Goal: Use online tool/utility

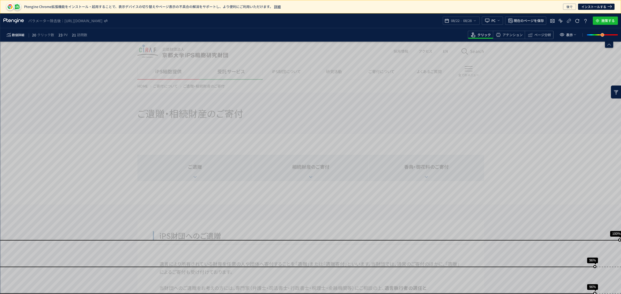
click at [463, 21] on span "08/28" at bounding box center [467, 21] width 11 height 10
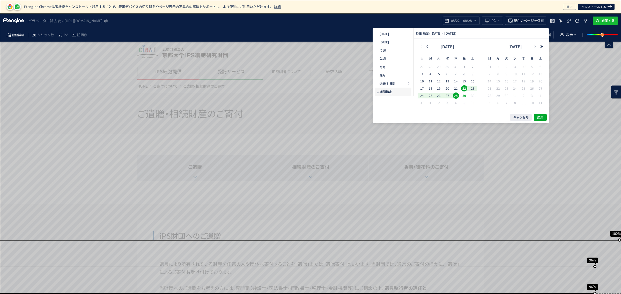
click at [422, 47] on icon "button" at bounding box center [420, 46] width 3 height 3
click at [543, 46] on button "button" at bounding box center [541, 47] width 6 height 4
click at [426, 47] on icon "button" at bounding box center [427, 46] width 3 height 3
click at [427, 46] on icon "button" at bounding box center [427, 46] width 3 height 3
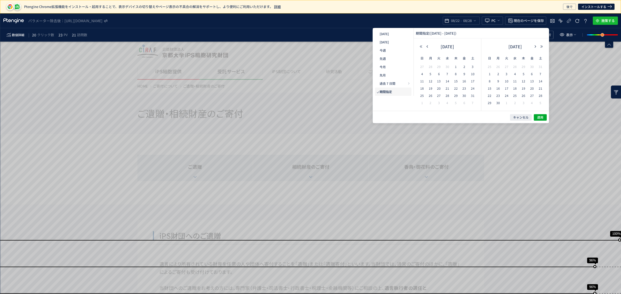
click at [427, 46] on use "button" at bounding box center [426, 46] width 1 height 2
click at [427, 48] on icon "button" at bounding box center [427, 46] width 3 height 3
click at [427, 45] on icon "button" at bounding box center [427, 46] width 3 height 3
click at [541, 68] on span "1" at bounding box center [540, 67] width 6 height 6
click at [534, 47] on icon "button" at bounding box center [535, 46] width 3 height 3
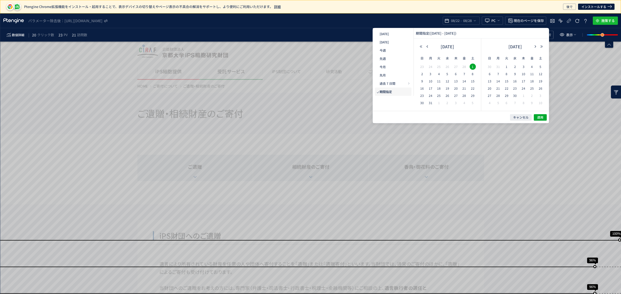
drag, startPoint x: 534, startPoint y: 47, endPoint x: 532, endPoint y: 44, distance: 3.5
click at [532, 43] on div "[DATE]" at bounding box center [514, 48] width 59 height 10
click at [536, 47] on icon "button" at bounding box center [535, 46] width 3 height 3
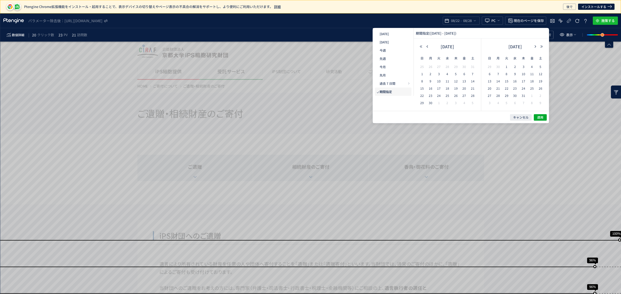
click at [536, 47] on icon "button" at bounding box center [535, 46] width 3 height 3
click at [516, 94] on span "27" at bounding box center [515, 96] width 6 height 6
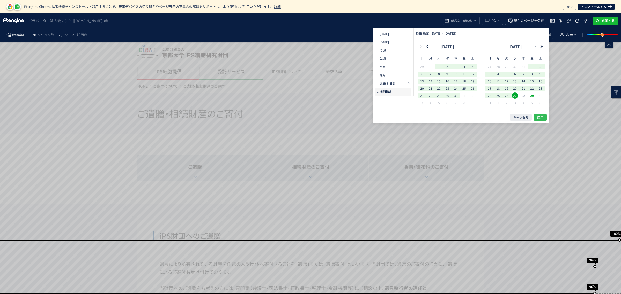
click at [539, 118] on span "適用" at bounding box center [540, 117] width 6 height 4
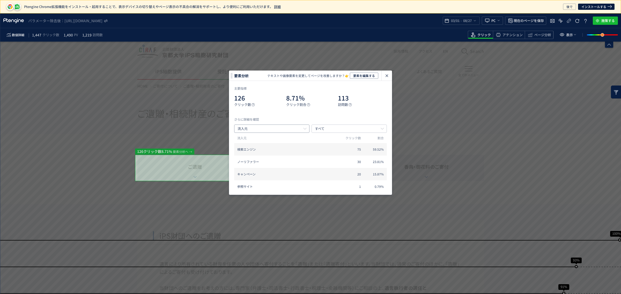
click at [285, 126] on input "流入元" at bounding box center [271, 129] width 75 height 8
click at [265, 176] on li "キャンペーン" at bounding box center [271, 177] width 75 height 9
type input "キャンペーン"
click at [344, 129] on input "キャンペーン名" at bounding box center [348, 129] width 75 height 8
click at [340, 173] on li "流入元" at bounding box center [349, 177] width 75 height 9
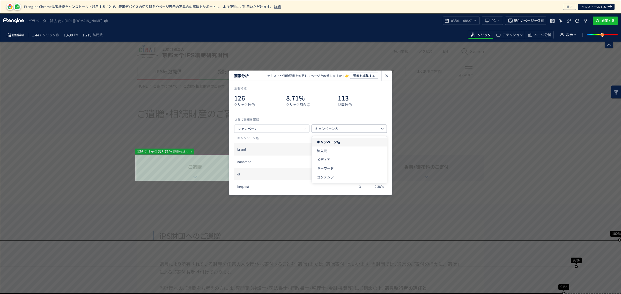
type input "流入元"
click at [299, 133] on div "さらに詳細を確認 キャンペーン 流入元 キャンペーン クリック数 割合 yahoo 12 9.52% google 4 3.17% bing 3 2.38% …" at bounding box center [310, 153] width 153 height 73
click at [301, 130] on input "キャンペーン" at bounding box center [271, 129] width 75 height 8
click at [282, 129] on input "キャンペーン" at bounding box center [271, 129] width 75 height 8
click at [281, 129] on input "キャンペーン" at bounding box center [271, 129] width 75 height 8
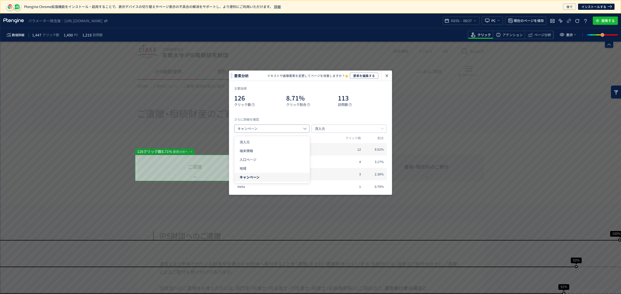
click at [268, 164] on li "流入元" at bounding box center [271, 168] width 75 height 9
type input "流入元"
click at [267, 151] on span "検索エンジン" at bounding box center [287, 149] width 101 height 4
click at [343, 127] on input "すべて" at bounding box center [348, 129] width 75 height 8
click at [339, 173] on li "検索エンジン" at bounding box center [349, 177] width 75 height 9
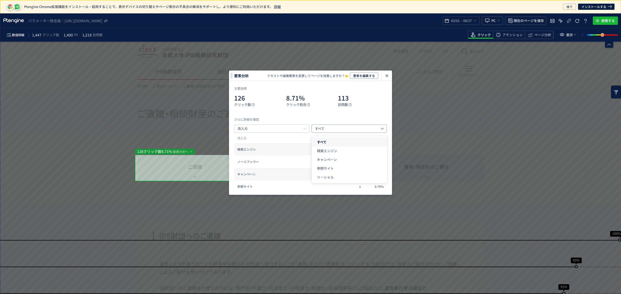
type input "検索エンジン"
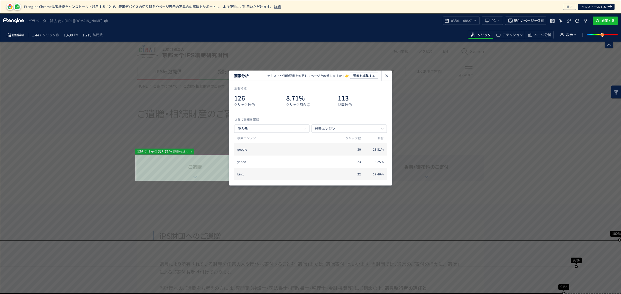
click at [304, 130] on icon "heatmap-click-data-modal" at bounding box center [305, 129] width 6 height 4
click at [293, 132] on input "流入元" at bounding box center [271, 129] width 75 height 8
click at [294, 131] on input "流入元" at bounding box center [271, 129] width 75 height 8
click at [308, 130] on input "流入元" at bounding box center [271, 129] width 75 height 8
click at [319, 115] on div "主要指標 126 クリック数 8.71% クリック割合 113 訪問数 さらに詳細を確認 流入元 検索エンジン 検索エンジン クリック数 割合 google …" at bounding box center [310, 133] width 163 height 105
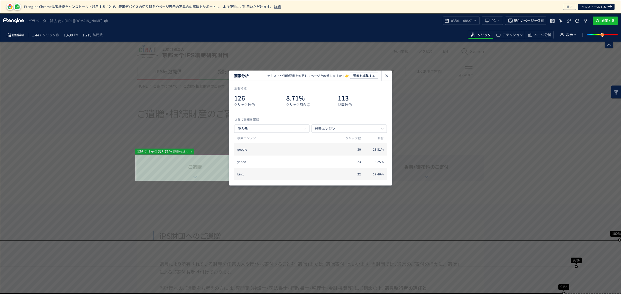
click at [306, 127] on icon "heatmap-click-data-modal" at bounding box center [305, 129] width 6 height 4
click at [264, 144] on li "流入元" at bounding box center [271, 142] width 75 height 9
click at [368, 76] on span "要素を編集する" at bounding box center [364, 76] width 22 height 6
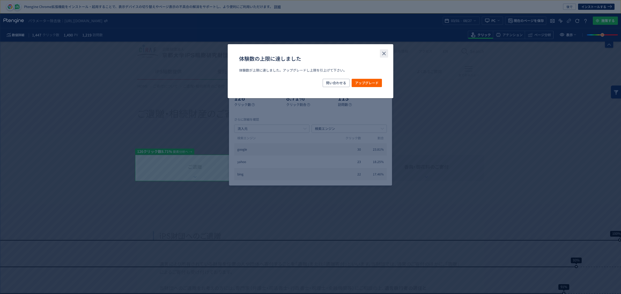
click at [382, 54] on icon "close" at bounding box center [384, 53] width 6 height 6
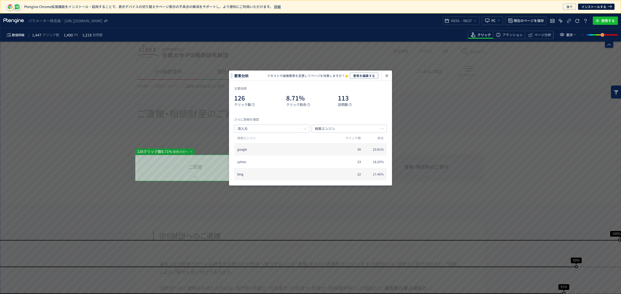
click at [385, 74] on icon "heatmap-click-data-modal" at bounding box center [387, 76] width 6 height 6
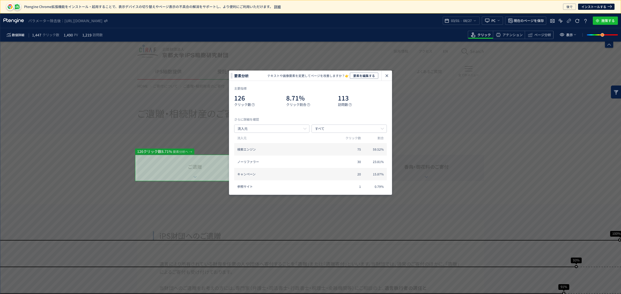
click at [385, 75] on icon "heatmap-click-data-modal" at bounding box center [387, 76] width 6 height 6
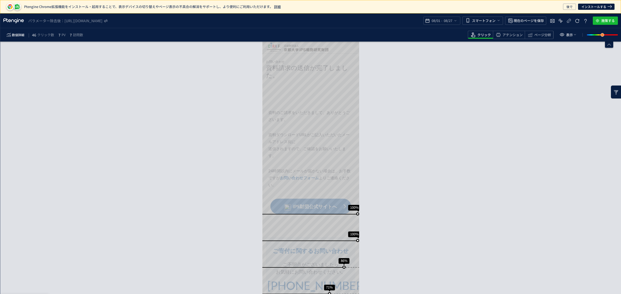
click at [444, 20] on span "08/27" at bounding box center [447, 21] width 11 height 10
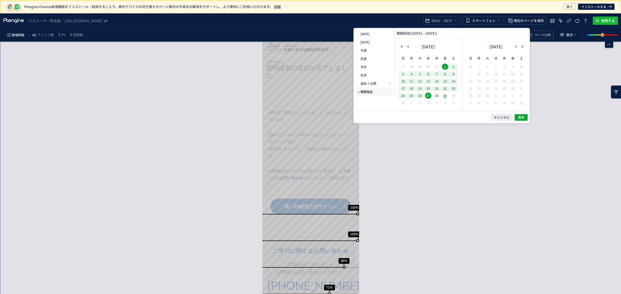
click at [408, 47] on icon "button" at bounding box center [407, 46] width 3 height 3
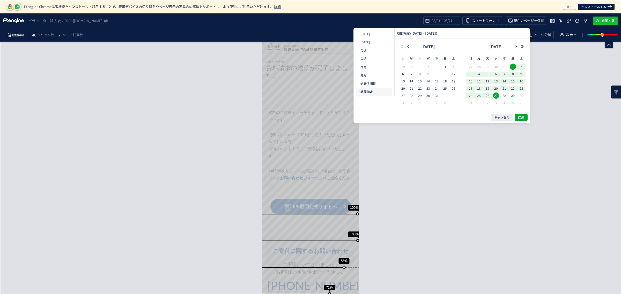
click at [408, 47] on icon "button" at bounding box center [407, 46] width 3 height 3
click at [408, 47] on use "button" at bounding box center [407, 46] width 1 height 2
click at [407, 47] on icon "button" at bounding box center [407, 46] width 3 height 3
click at [407, 46] on icon "button" at bounding box center [407, 46] width 3 height 3
click at [456, 67] on span "1" at bounding box center [453, 67] width 6 height 6
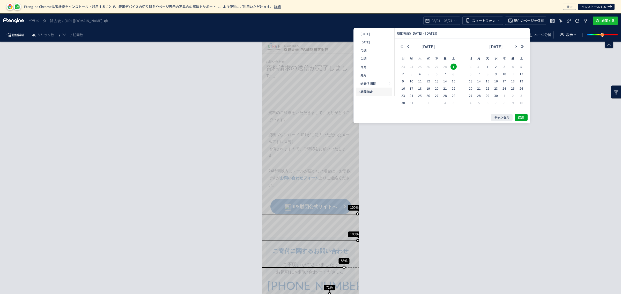
click at [518, 46] on icon "button" at bounding box center [516, 46] width 3 height 3
click at [518, 46] on button "button" at bounding box center [516, 47] width 6 height 4
click at [497, 94] on span "27" at bounding box center [496, 96] width 6 height 6
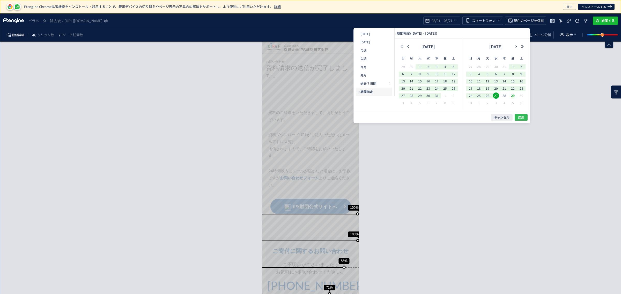
click at [523, 116] on span "適用" at bounding box center [521, 117] width 6 height 4
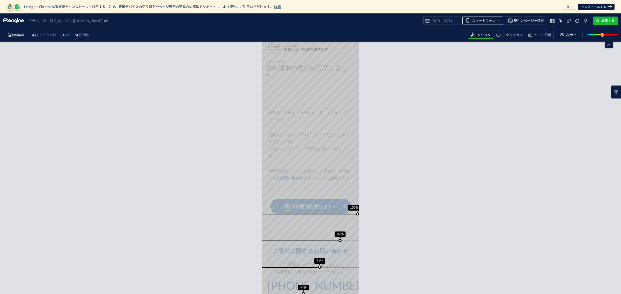
click at [493, 20] on span "スマートフォン" at bounding box center [484, 21] width 24 height 8
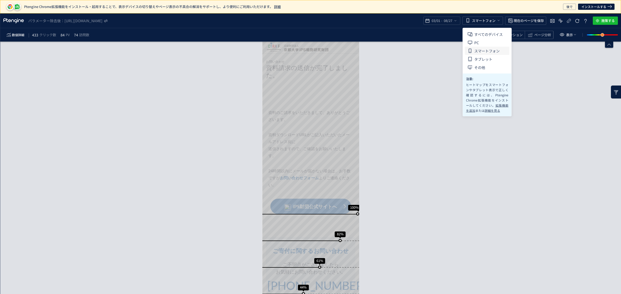
click at [489, 36] on span "すべてのデバイス" at bounding box center [488, 34] width 28 height 8
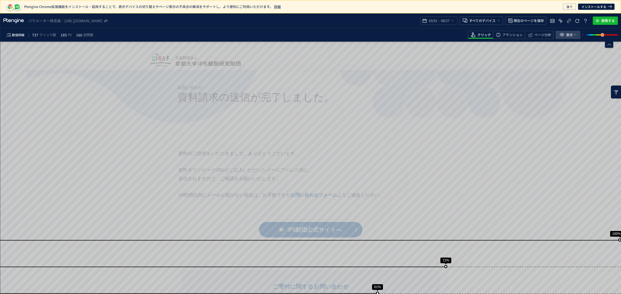
click at [568, 34] on span "表示" at bounding box center [569, 35] width 7 height 8
click at [525, 38] on div "アテンション" at bounding box center [539, 35] width 29 height 8
click at [537, 31] on div "ページ分析" at bounding box center [539, 35] width 29 height 8
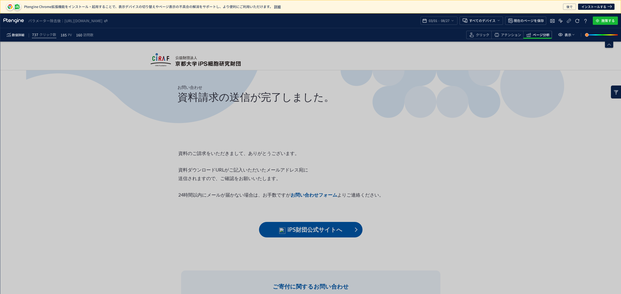
click at [483, 34] on span "クリック" at bounding box center [482, 35] width 13 height 5
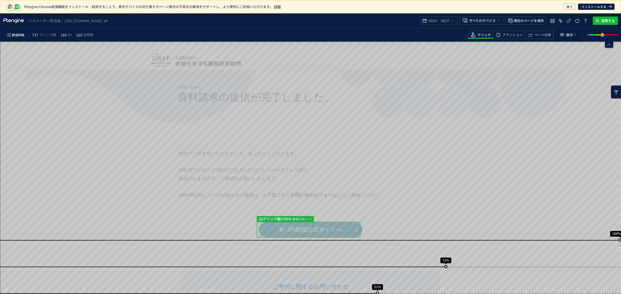
click at [316, 231] on div "スクロール到達率 100% スクロール到達率 72% スクロール到達率 61% スクロール到達率 34% スクロール到達率 19% スクロール到達率 12%" at bounding box center [310, 211] width 621 height 339
click at [303, 229] on div "スクロール到達率 100% スクロール到達率 72% スクロール到達率 61% スクロール到達率 34% スクロール到達率 19% スクロール到達率 12%" at bounding box center [310, 211] width 621 height 339
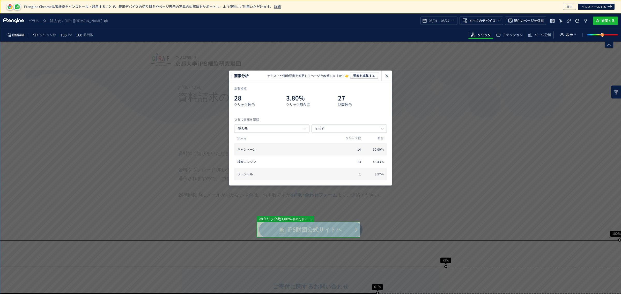
click at [387, 80] on div "heatmap-click-data-modal" at bounding box center [387, 76] width 10 height 10
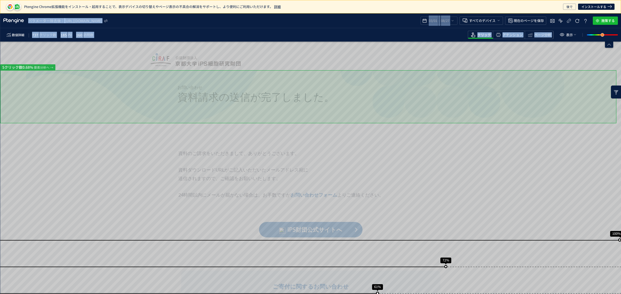
drag, startPoint x: 455, startPoint y: 87, endPoint x: 440, endPoint y: 100, distance: 20.0
click at [442, 99] on div "Ptengine Chrome拡張機能をインストール・起用することで、表示デバイスの切り替えやページ表示の不具合の解消をサポートし、より便利にご利用いただけま…" at bounding box center [310, 147] width 621 height 294
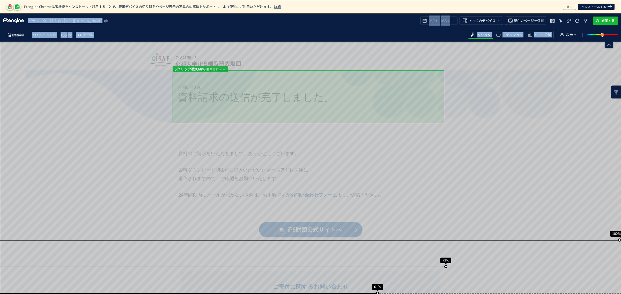
click at [424, 103] on div "スクロール到達率 100% スクロール到達率 72% スクロール到達率 61% スクロール到達率 34% スクロール到達率 19% スクロール到達率 12%" at bounding box center [310, 211] width 621 height 339
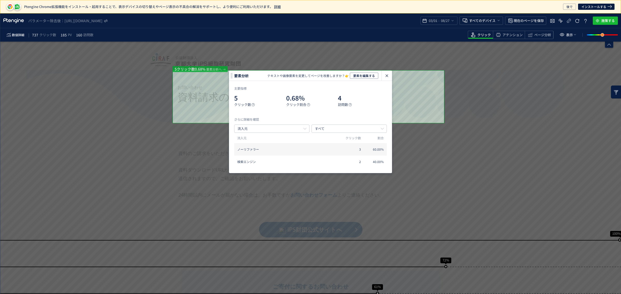
click at [389, 77] on icon "heatmap-click-data-modal" at bounding box center [387, 76] width 6 height 6
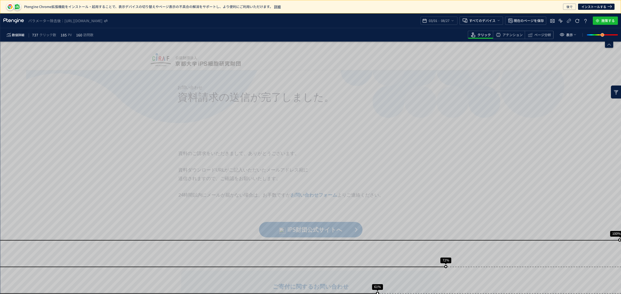
click at [18, 21] on icon "heatmap-top-bar" at bounding box center [13, 20] width 21 height 5
click at [16, 21] on use "heatmap-top-bar" at bounding box center [13, 20] width 20 height 5
click at [569, 7] on span "後で" at bounding box center [569, 7] width 6 height 6
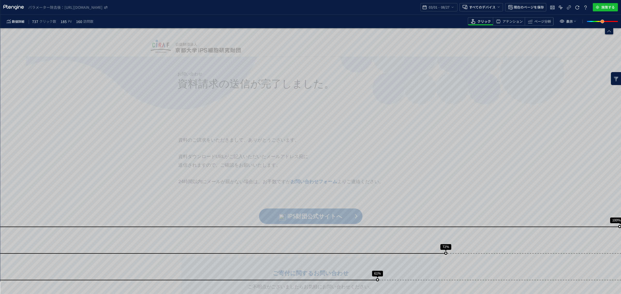
click at [13, 7] on icon "heatmap-top-bar" at bounding box center [13, 7] width 21 height 5
